Goal: Task Accomplishment & Management: Complete application form

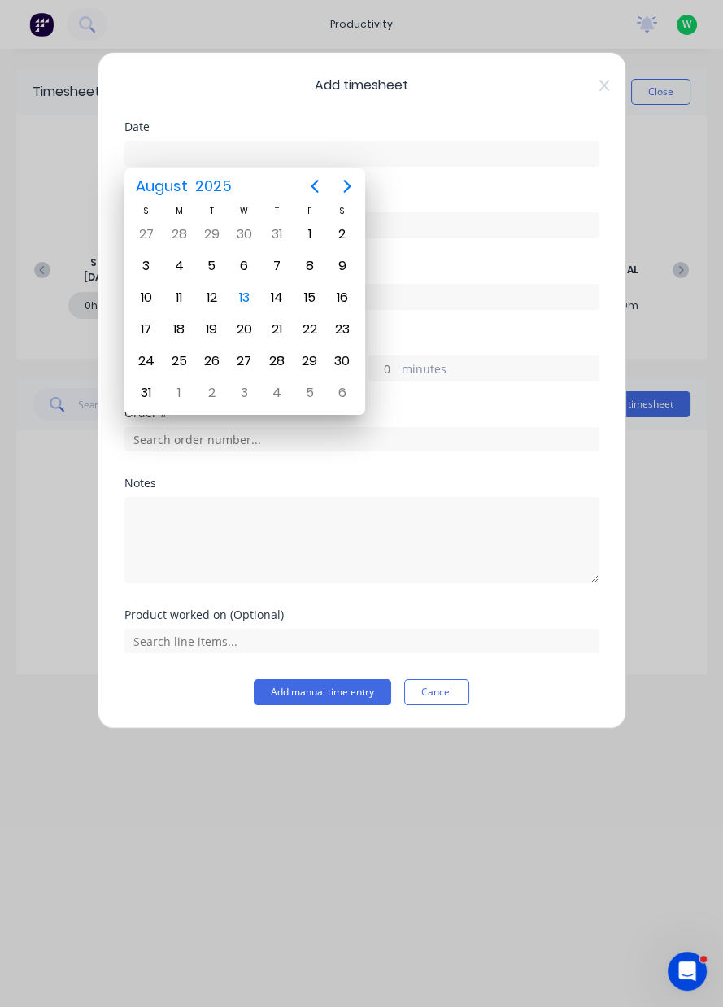
click at [245, 297] on div "13" at bounding box center [244, 298] width 24 height 24
type input "[DATE]"
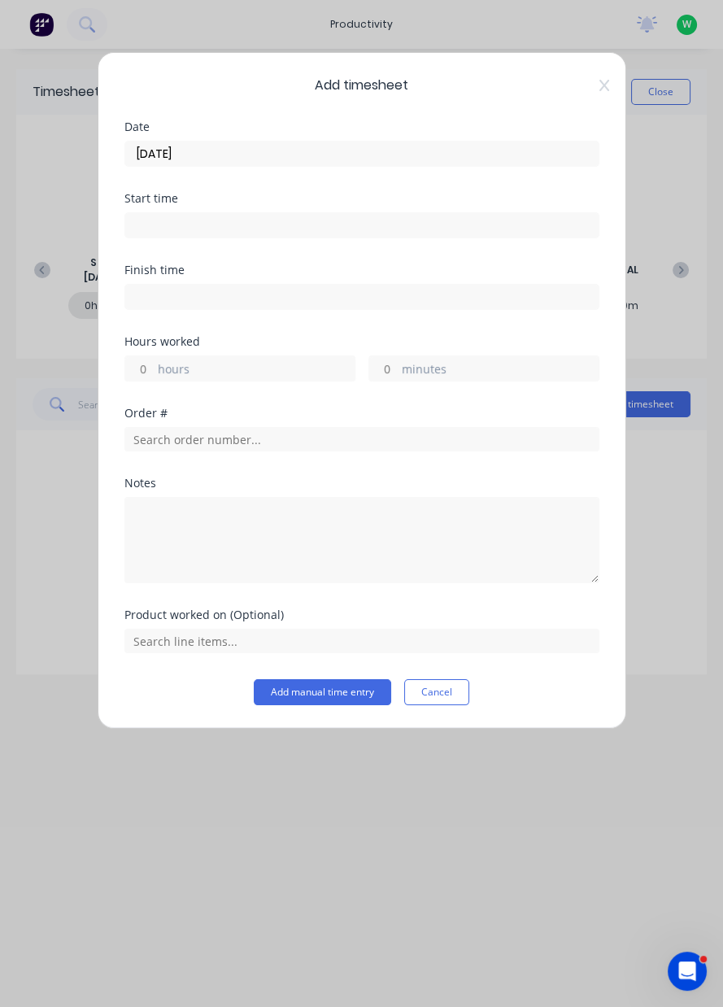
click at [167, 376] on label "hours" at bounding box center [256, 370] width 197 height 20
click at [154, 376] on input "hours" at bounding box center [139, 368] width 28 height 24
click at [181, 369] on label "hours" at bounding box center [256, 370] width 197 height 20
click at [154, 369] on input "8" at bounding box center [139, 368] width 28 height 24
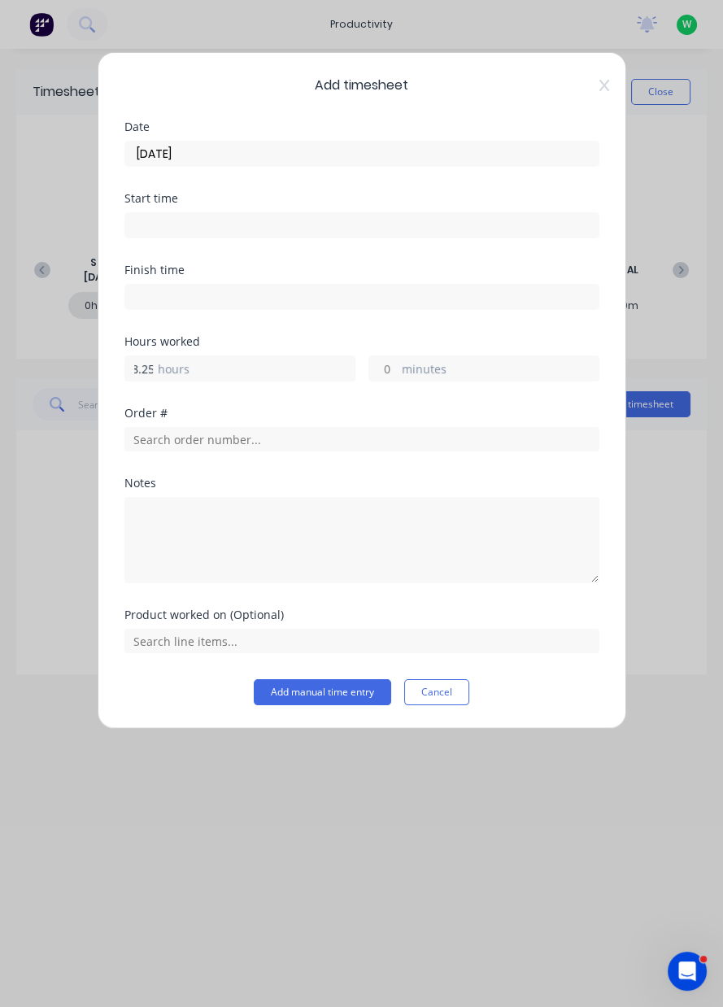
type input "8.25"
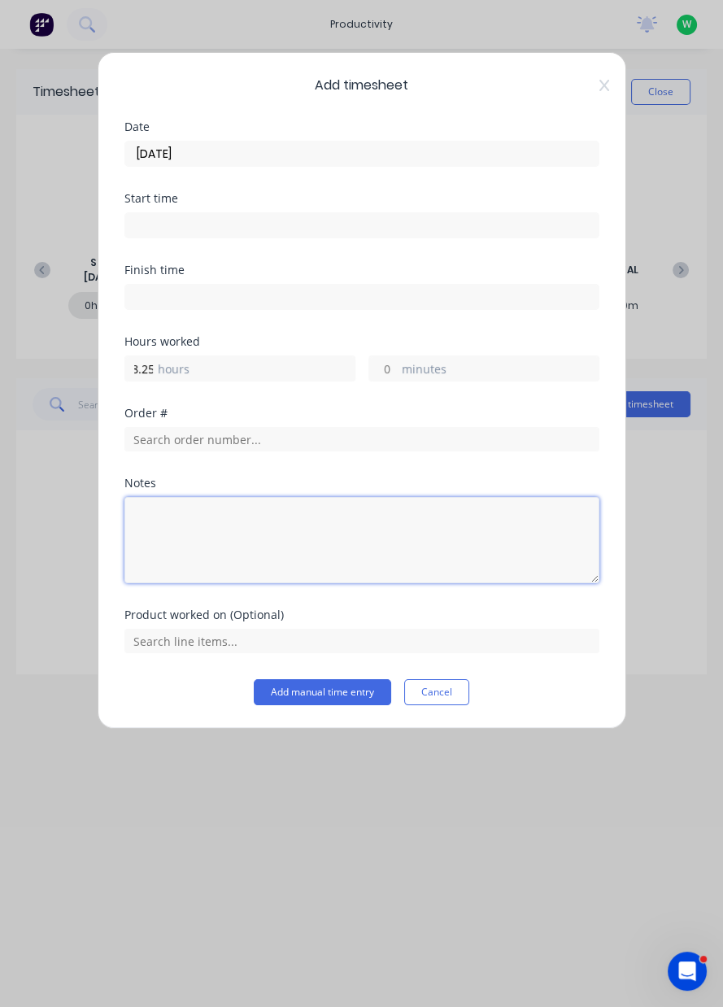
click at [194, 525] on textarea at bounding box center [361, 540] width 475 height 86
type textarea "Deliverys Appin x2. Dendro."
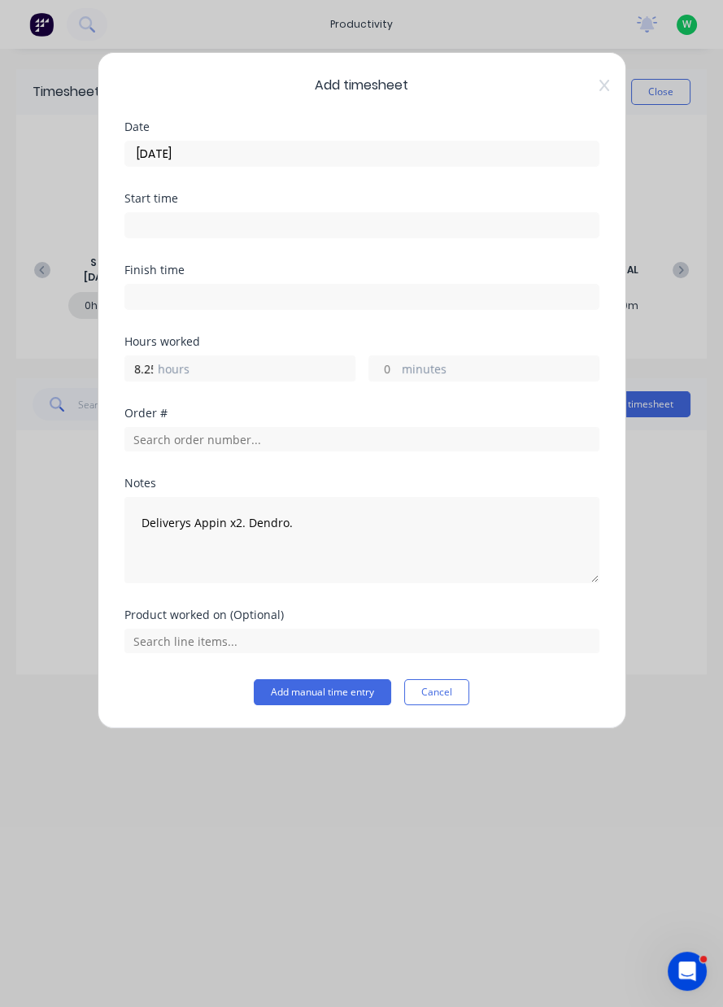
click at [329, 696] on button "Add manual time entry" at bounding box center [322, 692] width 137 height 26
click at [432, 152] on input "[DATE]" at bounding box center [361, 154] width 473 height 24
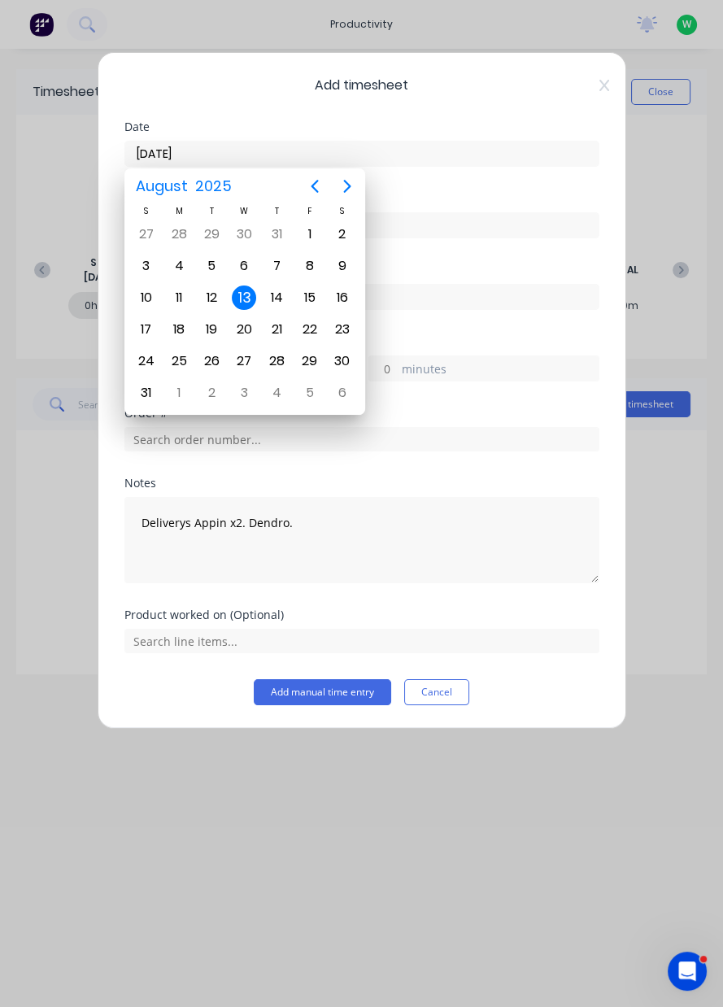
click at [216, 297] on div "12" at bounding box center [211, 298] width 24 height 24
type input "[DATE]"
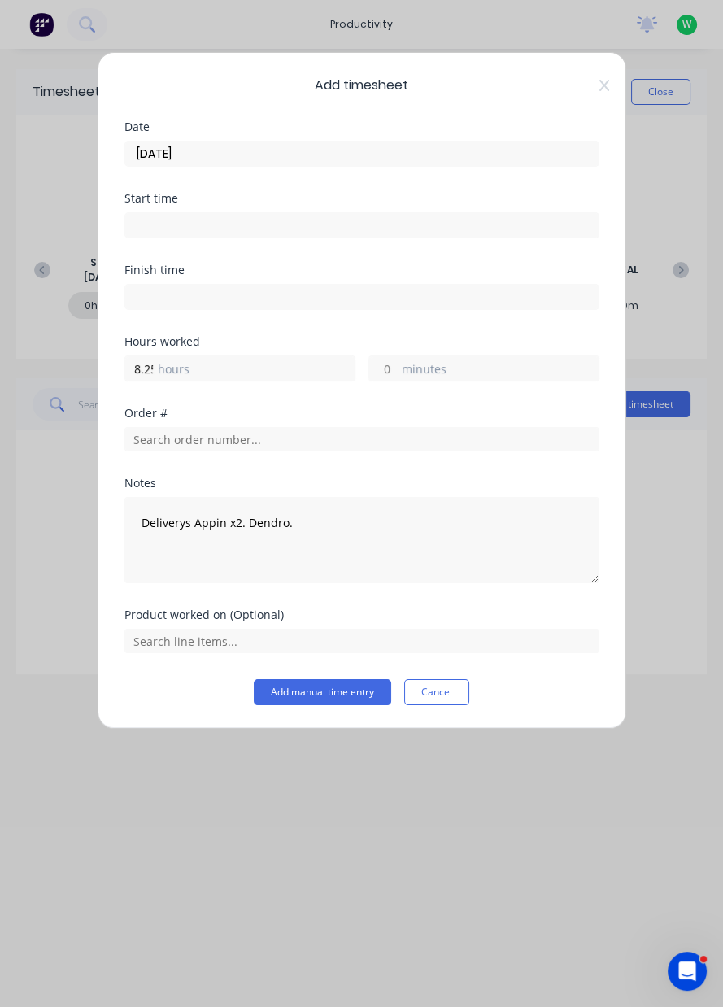
click at [351, 695] on button "Add manual time entry" at bounding box center [322, 692] width 137 height 26
click at [338, 686] on button "Add manual time entry" at bounding box center [322, 692] width 137 height 26
click at [348, 692] on button "Add manual time entry" at bounding box center [322, 692] width 137 height 26
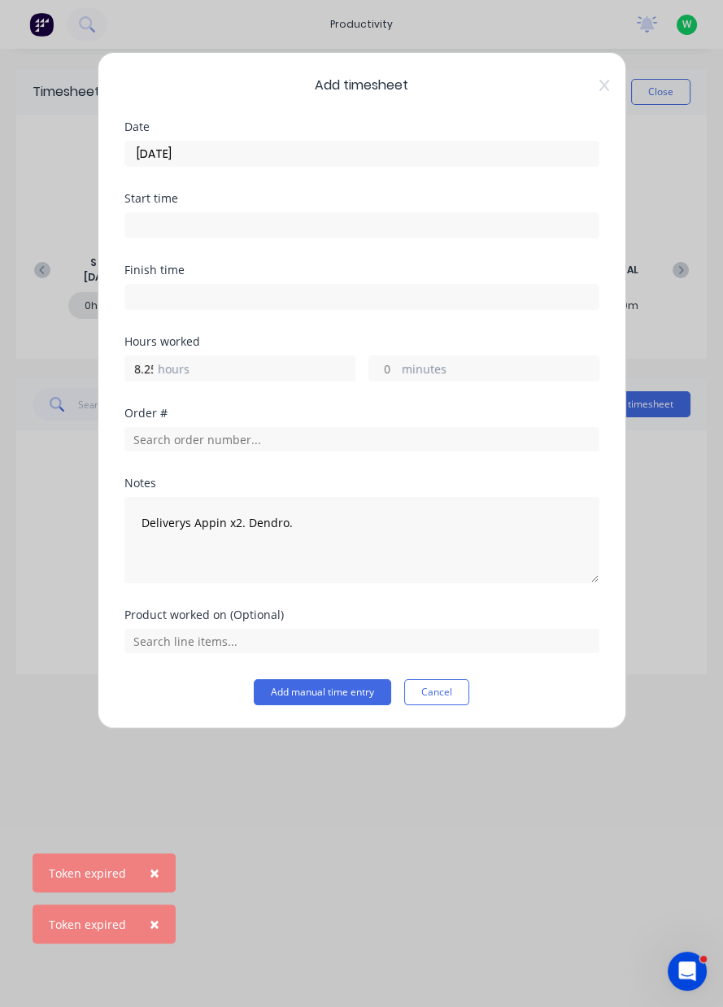
click at [348, 693] on button "Add manual time entry" at bounding box center [322, 692] width 137 height 26
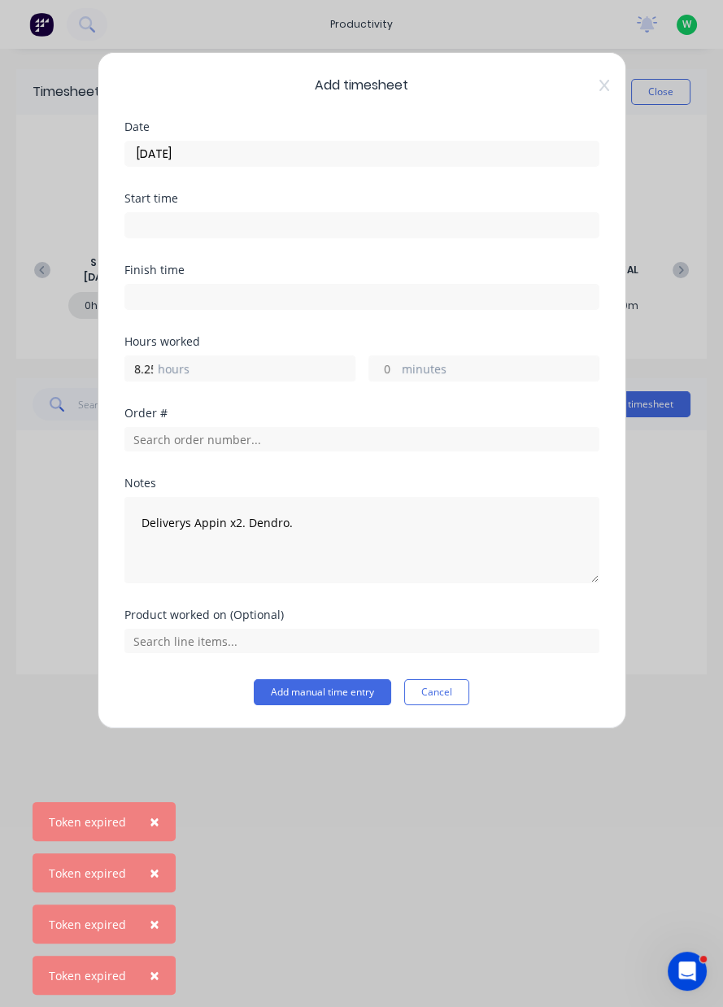
click at [445, 694] on button "Cancel" at bounding box center [436, 692] width 65 height 26
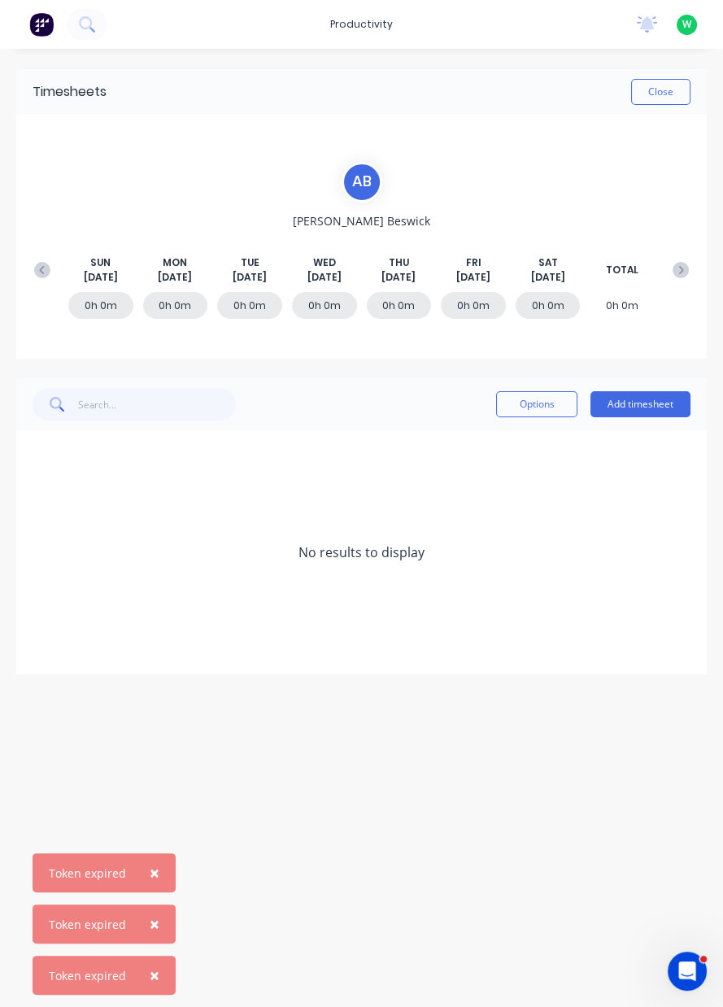
click at [647, 406] on button "Add timesheet" at bounding box center [641, 404] width 100 height 26
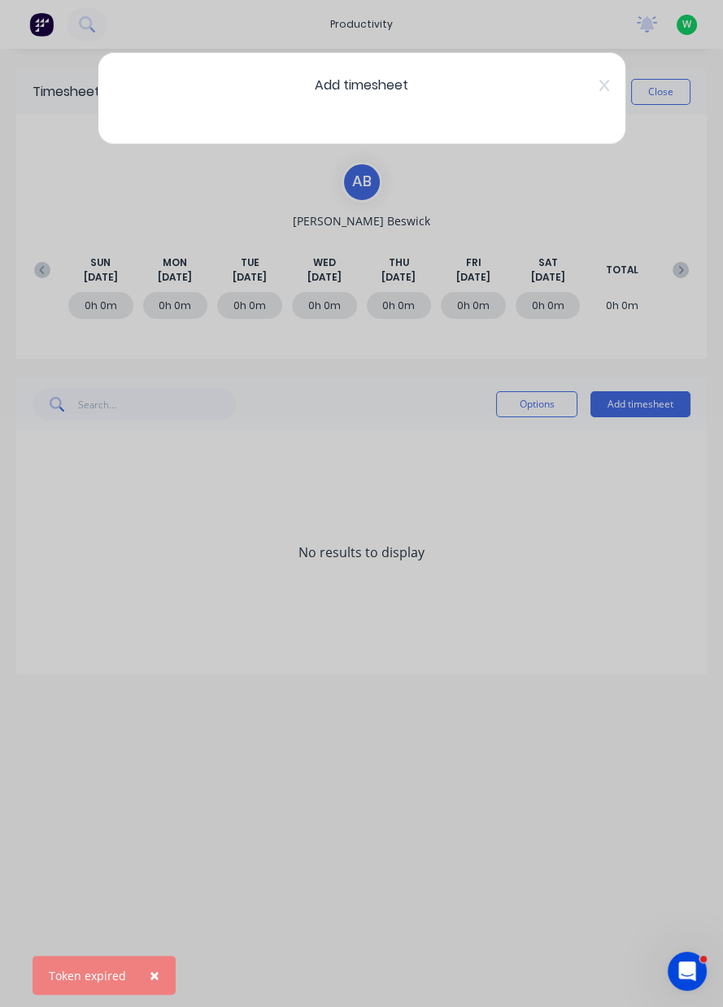
click at [604, 88] on icon at bounding box center [604, 85] width 10 height 13
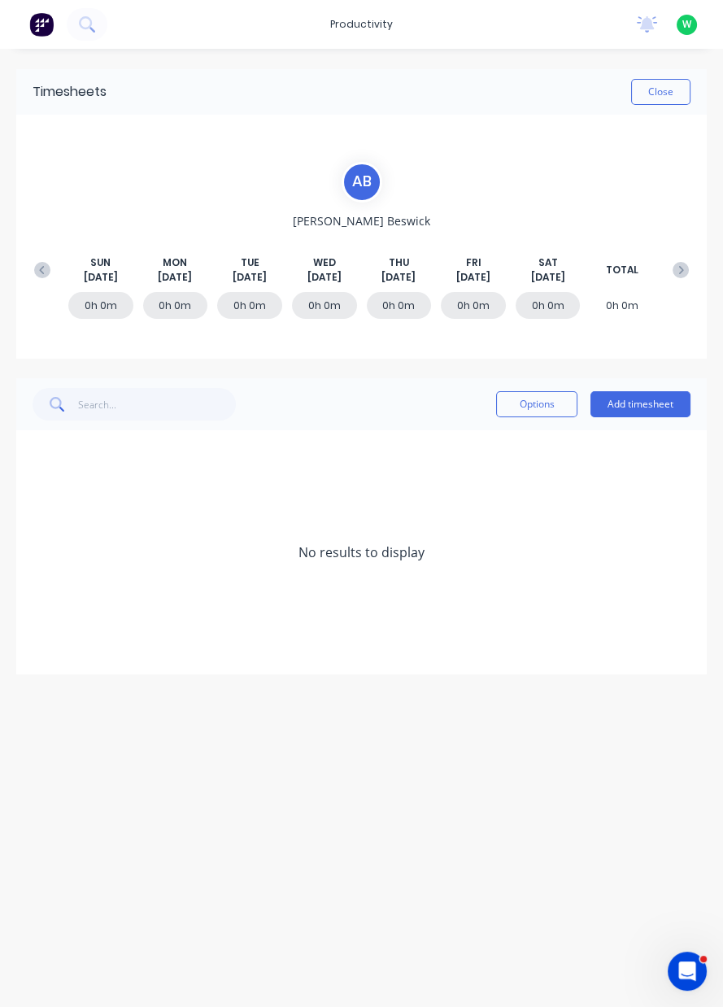
click at [656, 97] on button "Close" at bounding box center [660, 92] width 59 height 26
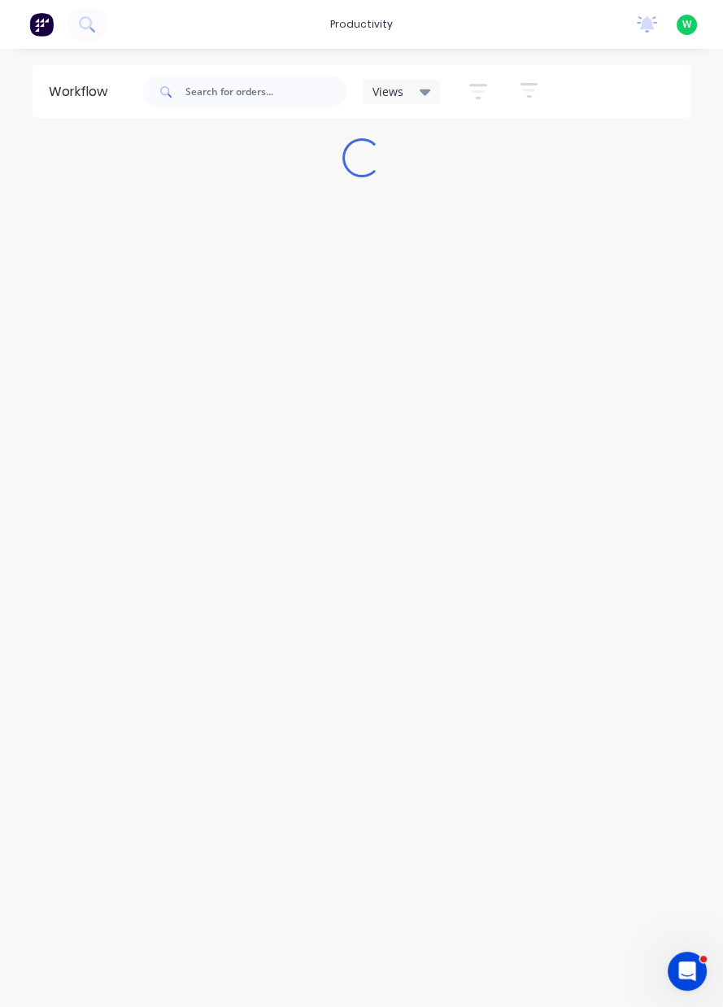
click at [351, 28] on div "productivity" at bounding box center [361, 24] width 79 height 24
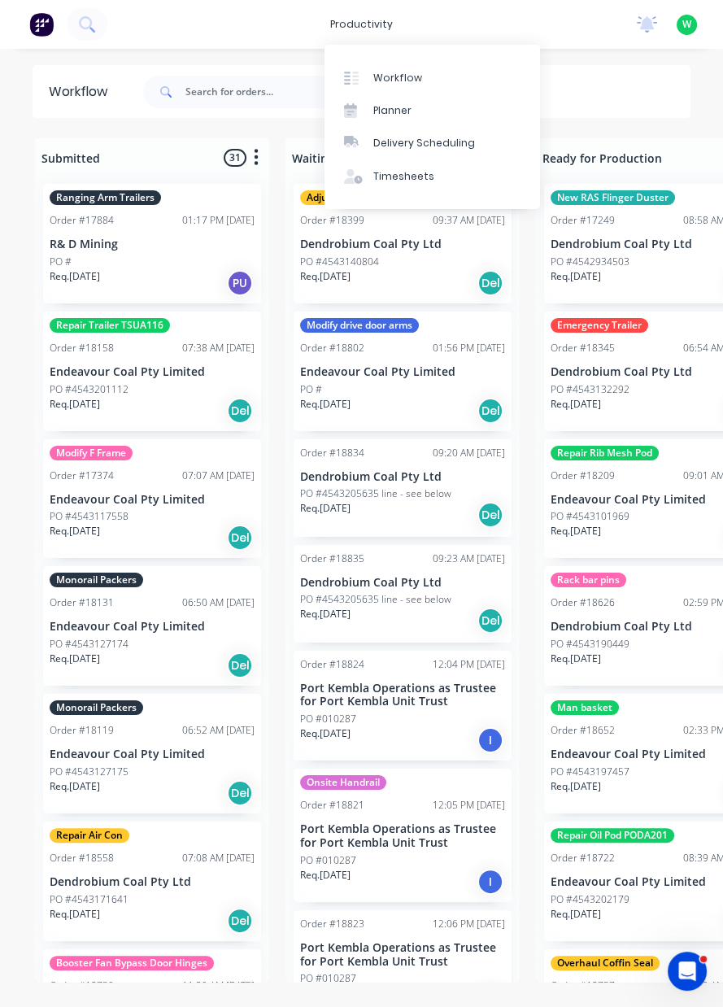
click at [408, 185] on link "Timesheets" at bounding box center [433, 176] width 216 height 33
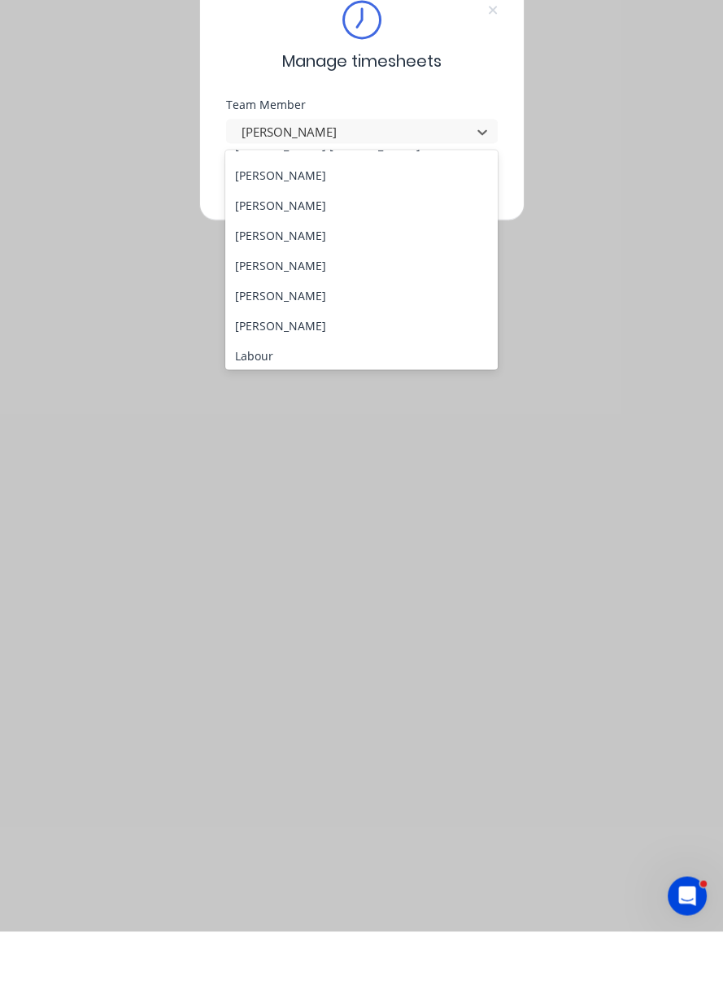
scroll to position [245, 0]
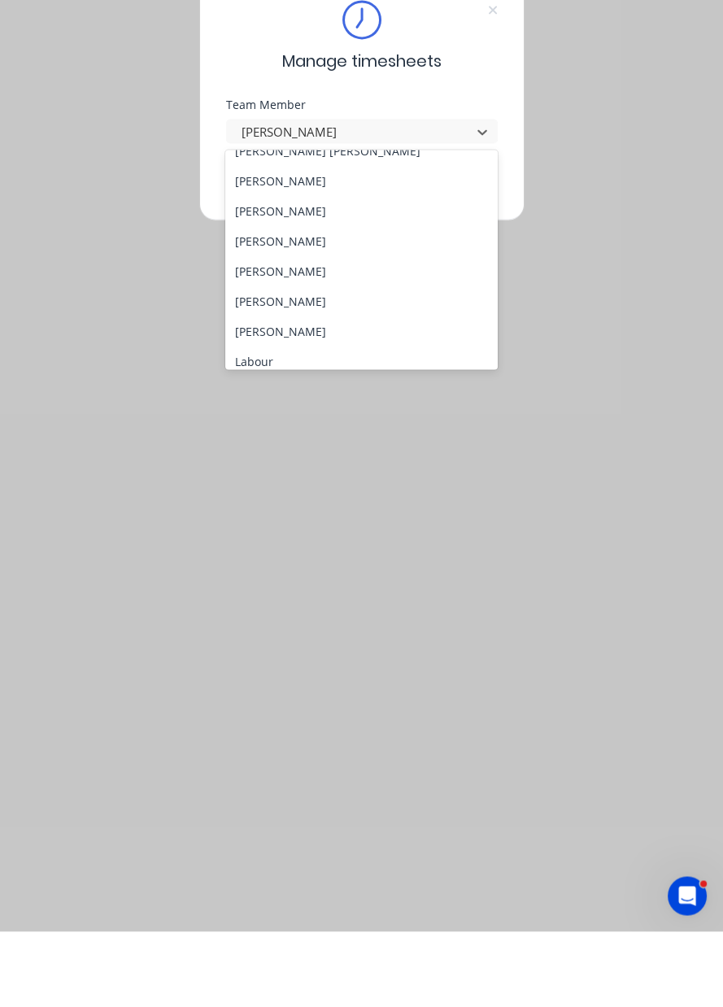
click at [264, 362] on div "[PERSON_NAME]" at bounding box center [361, 347] width 272 height 30
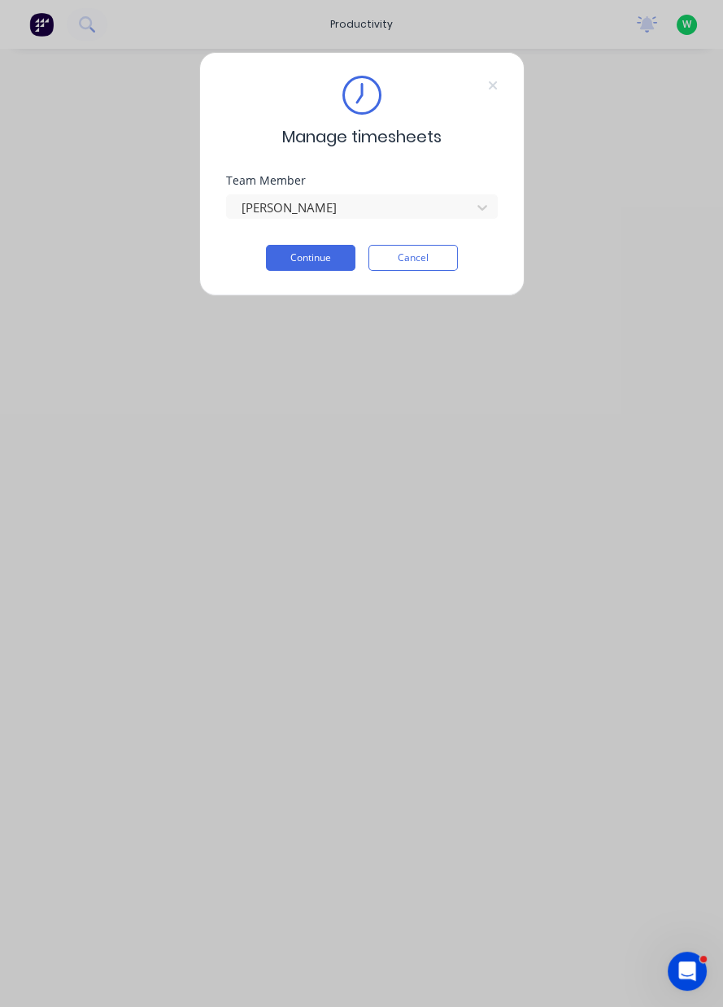
click at [293, 260] on button "Continue" at bounding box center [310, 258] width 89 height 26
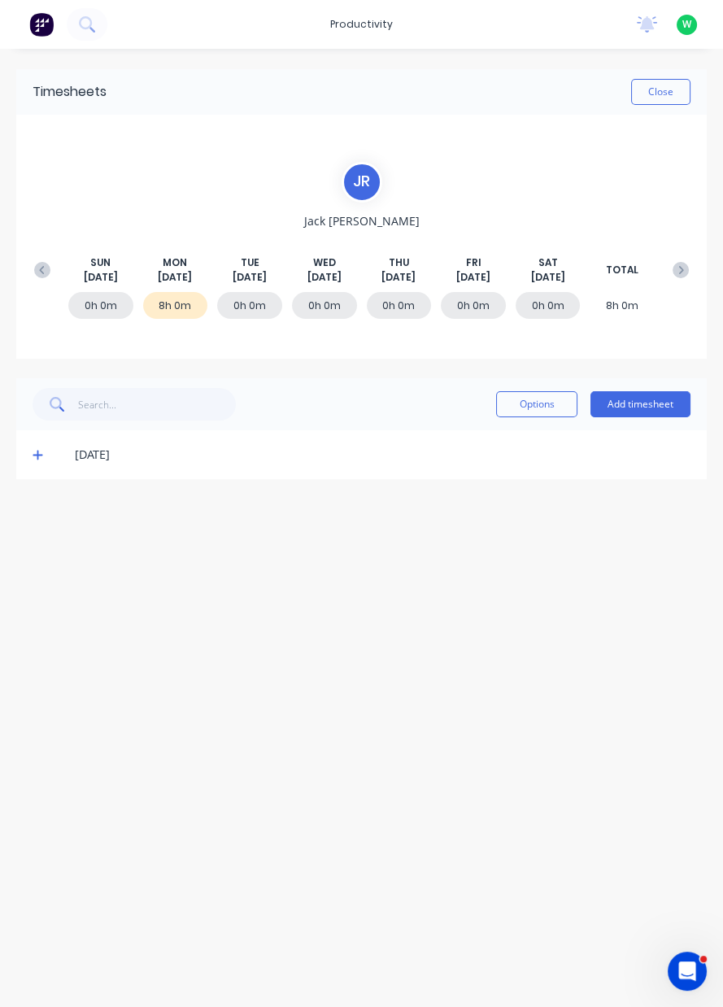
click at [658, 408] on button "Add timesheet" at bounding box center [641, 404] width 100 height 26
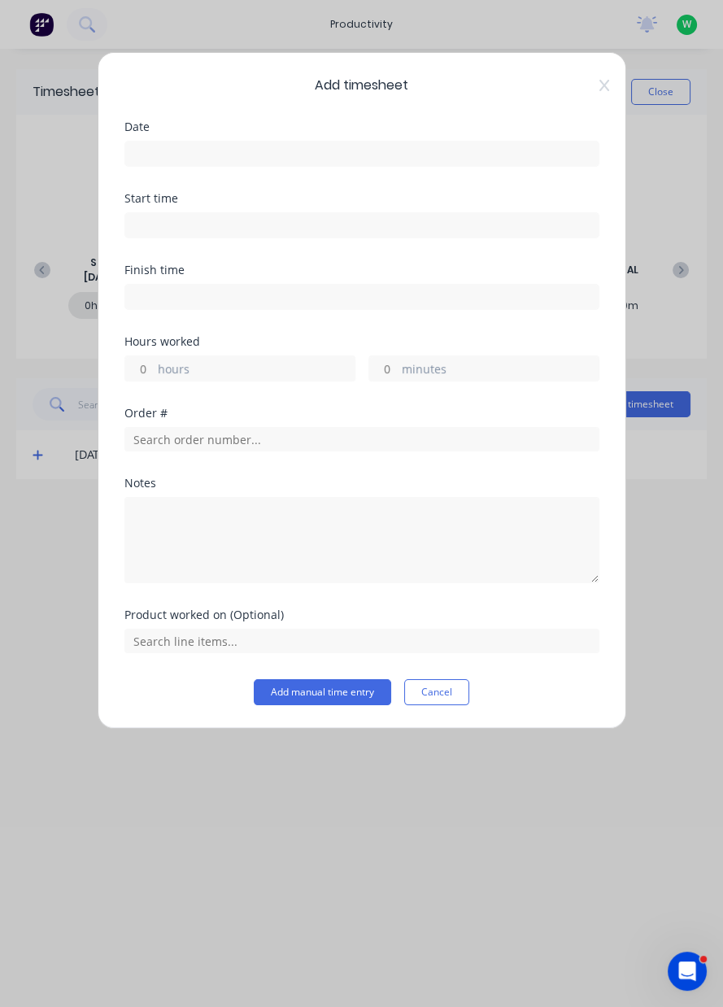
click at [516, 157] on input at bounding box center [361, 154] width 473 height 24
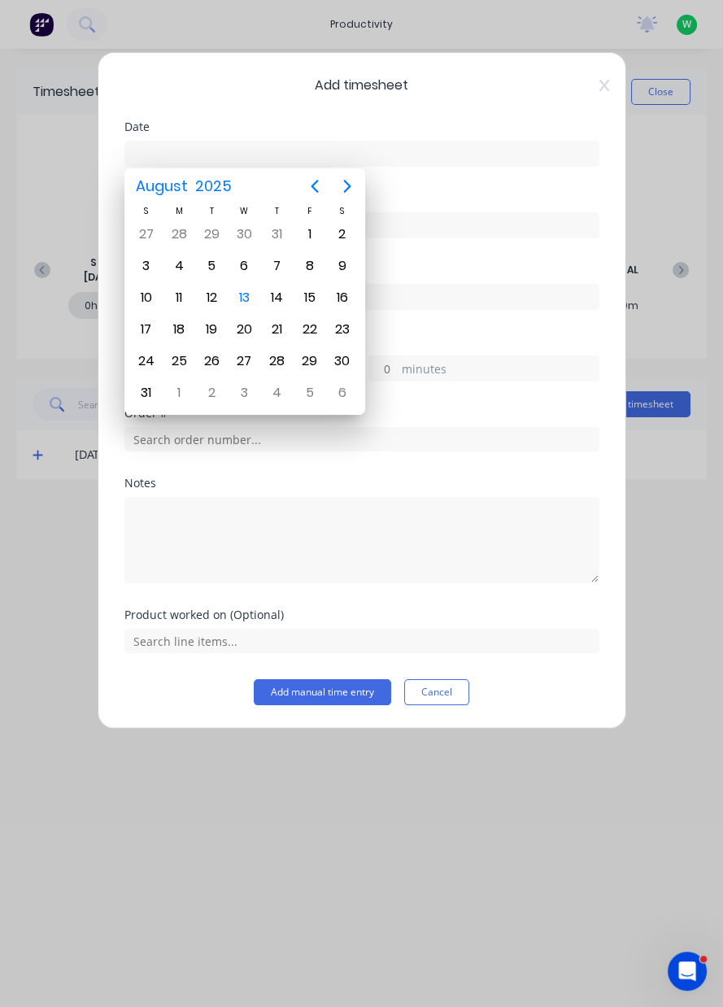
click at [209, 302] on div "12" at bounding box center [211, 298] width 24 height 24
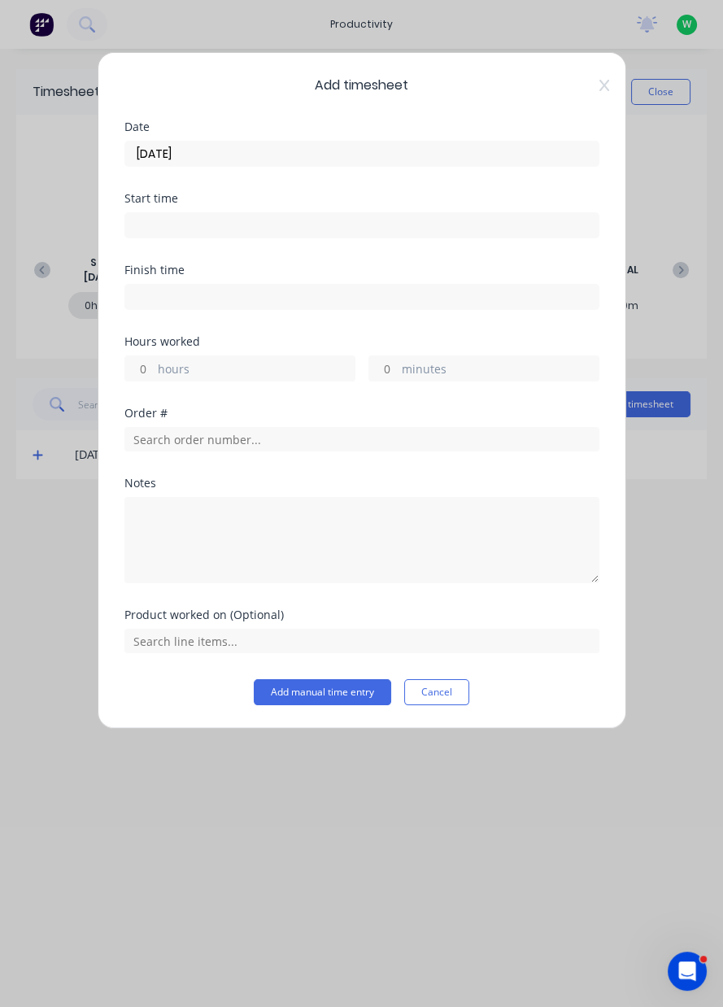
type input "[DATE]"
click at [173, 368] on label "hours" at bounding box center [256, 370] width 197 height 20
click at [154, 368] on input "hours" at bounding box center [139, 368] width 28 height 24
type input "8.25"
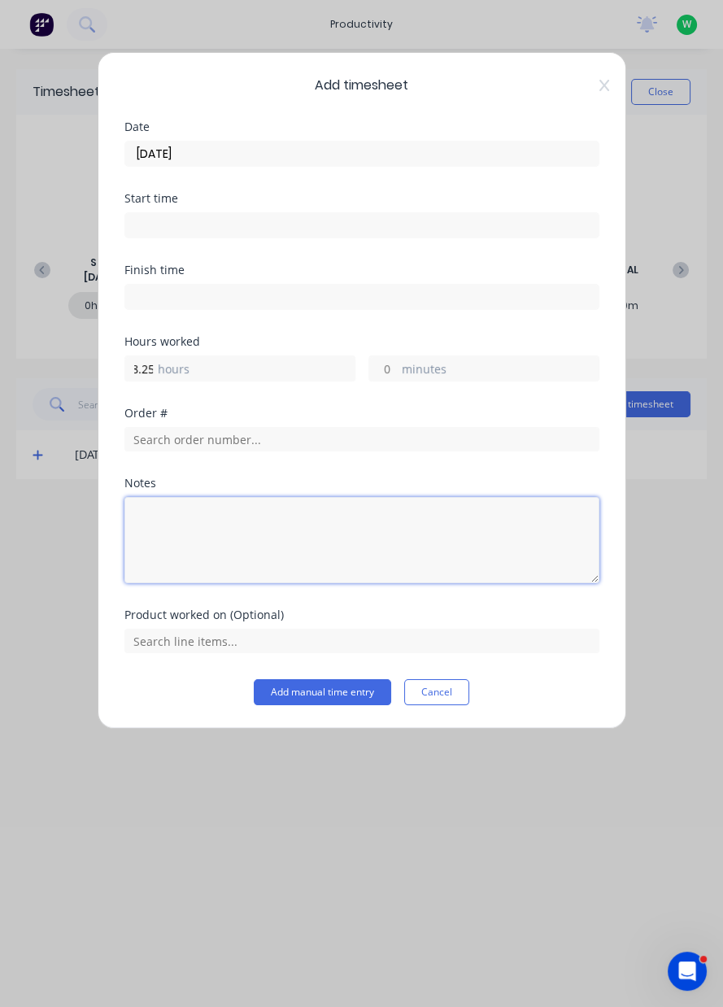
click at [196, 528] on textarea at bounding box center [361, 540] width 475 height 86
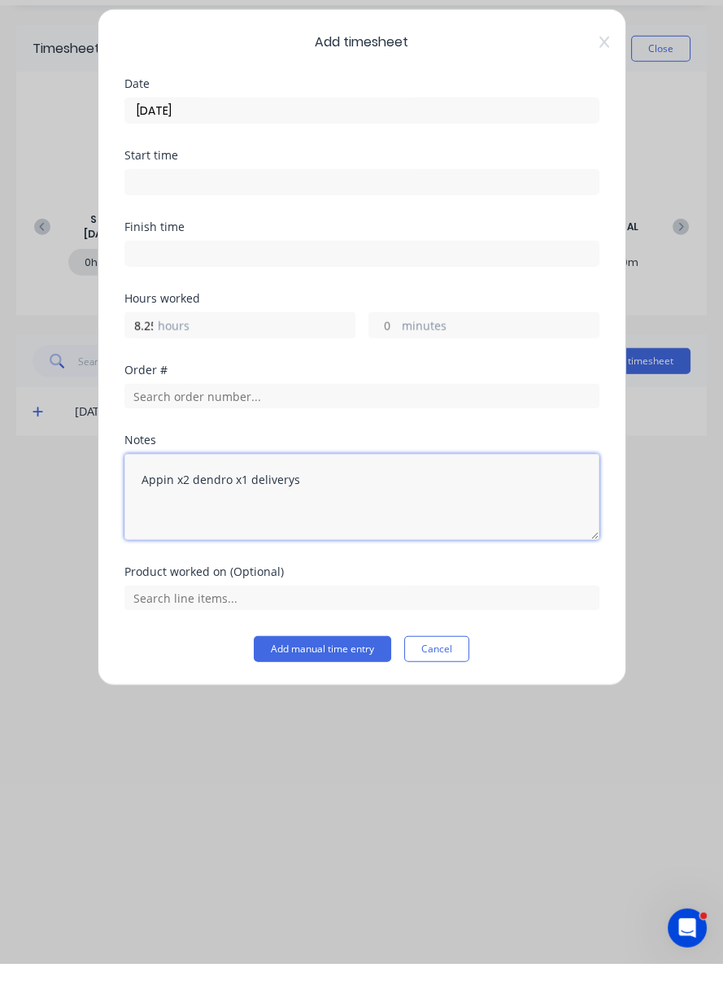
type textarea "Appin x2 dendro x1 deliverys"
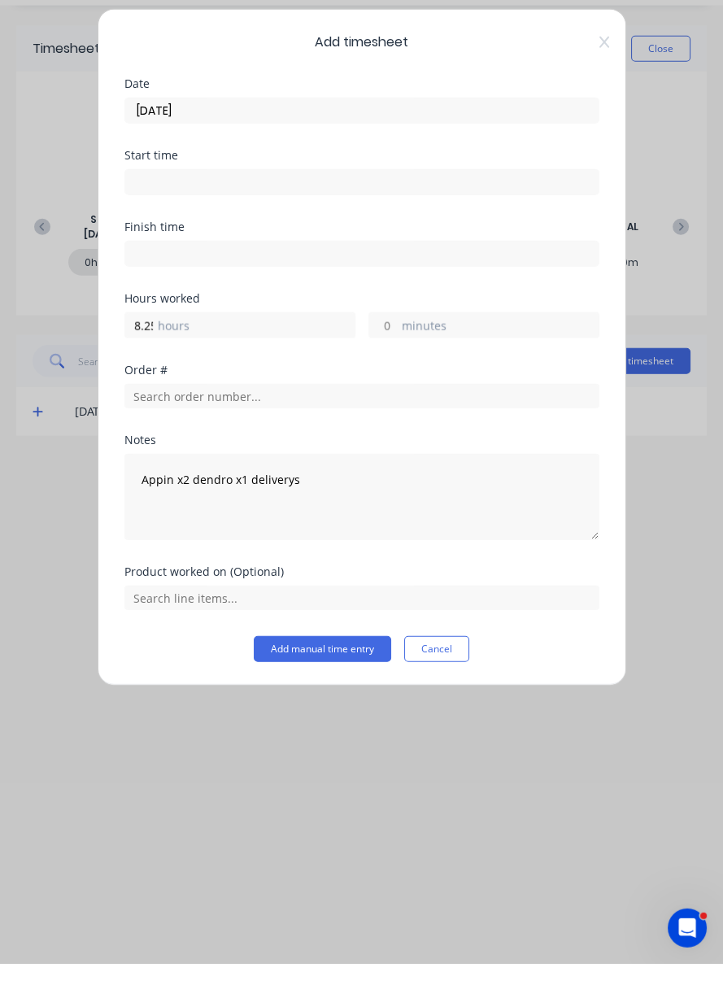
click at [323, 692] on button "Add manual time entry" at bounding box center [322, 692] width 137 height 26
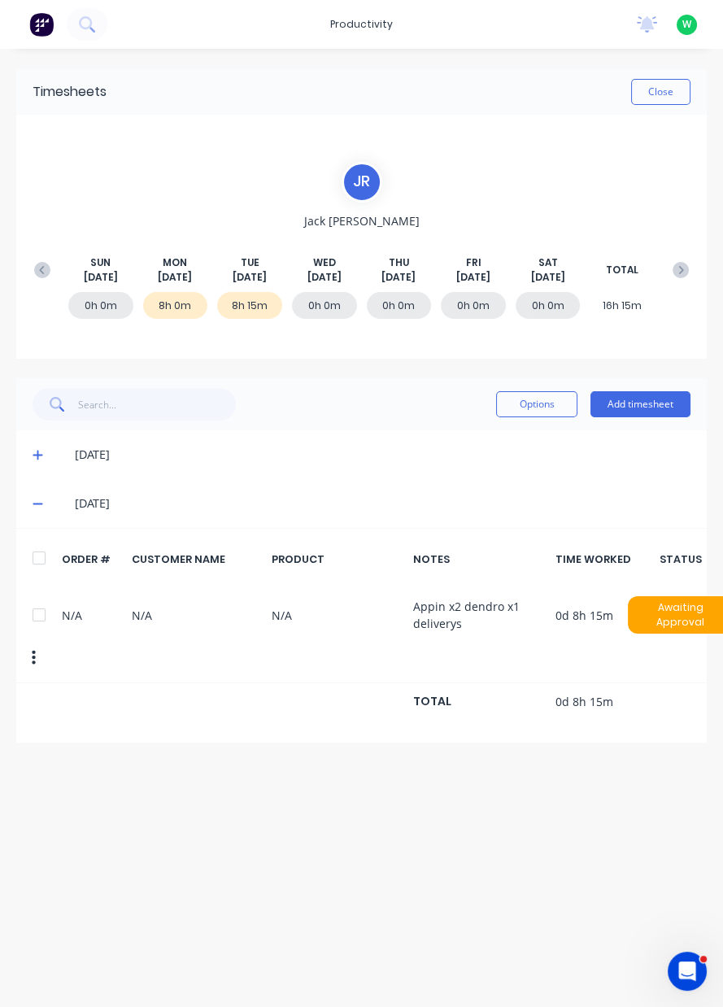
click at [669, 98] on button "Close" at bounding box center [660, 92] width 59 height 26
